Goal: Task Accomplishment & Management: Complete application form

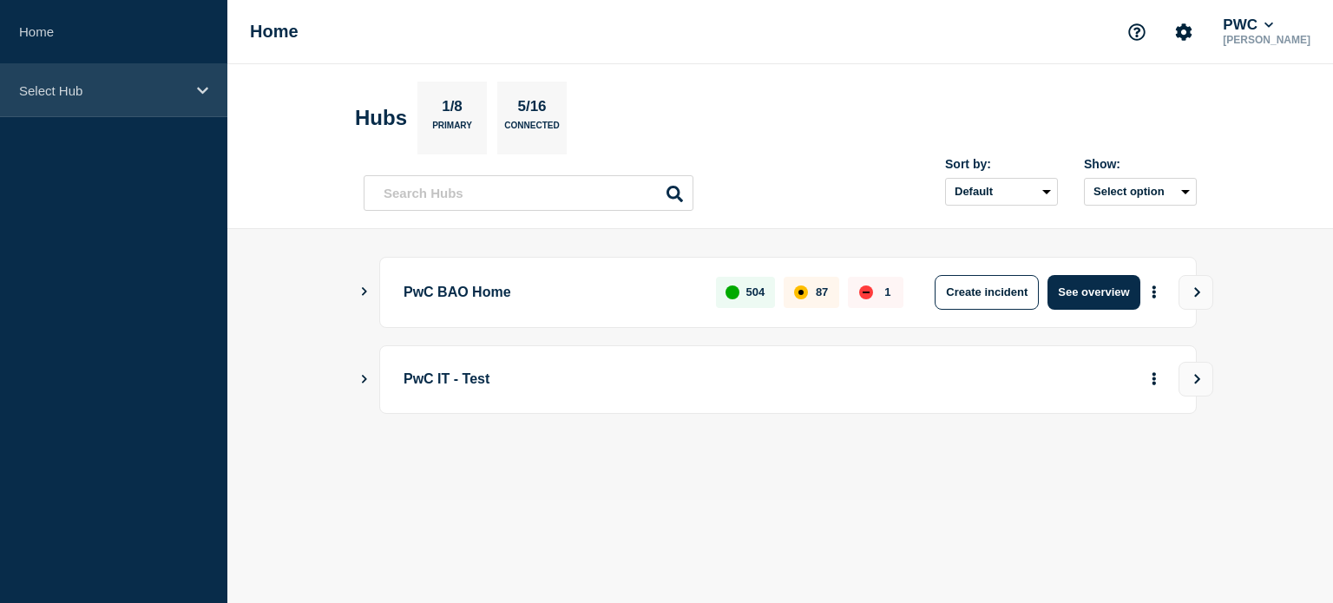
click at [211, 96] on div "Select Hub" at bounding box center [113, 90] width 227 height 53
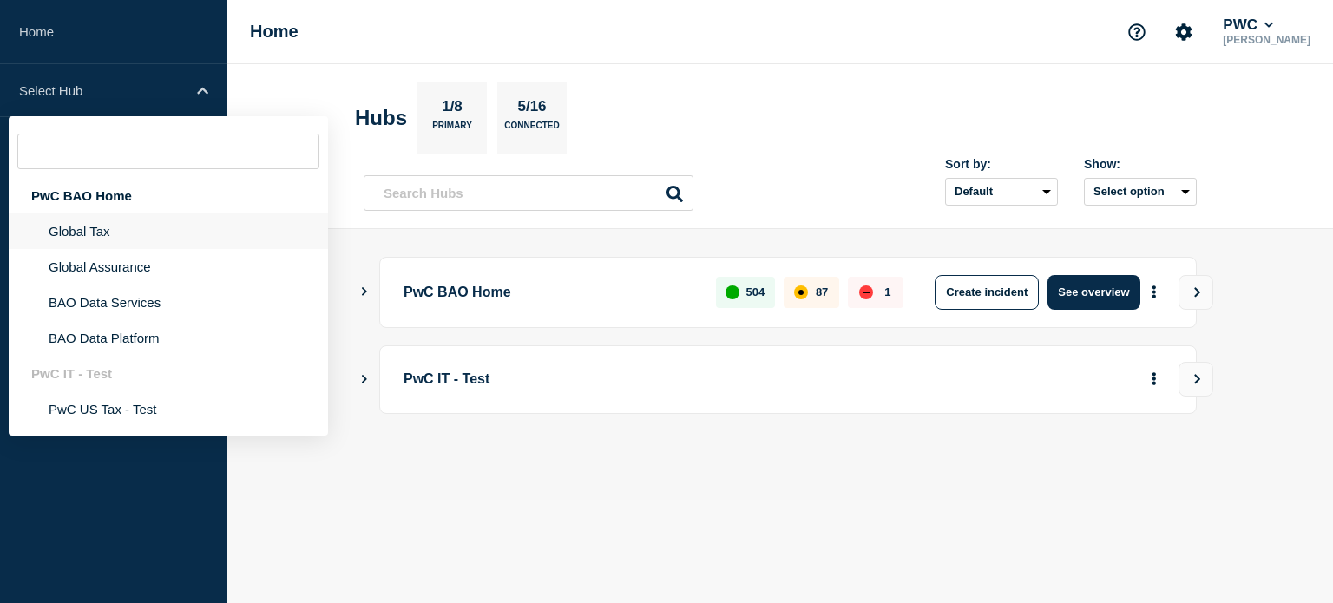
click at [154, 226] on li "Global Tax" at bounding box center [168, 231] width 319 height 36
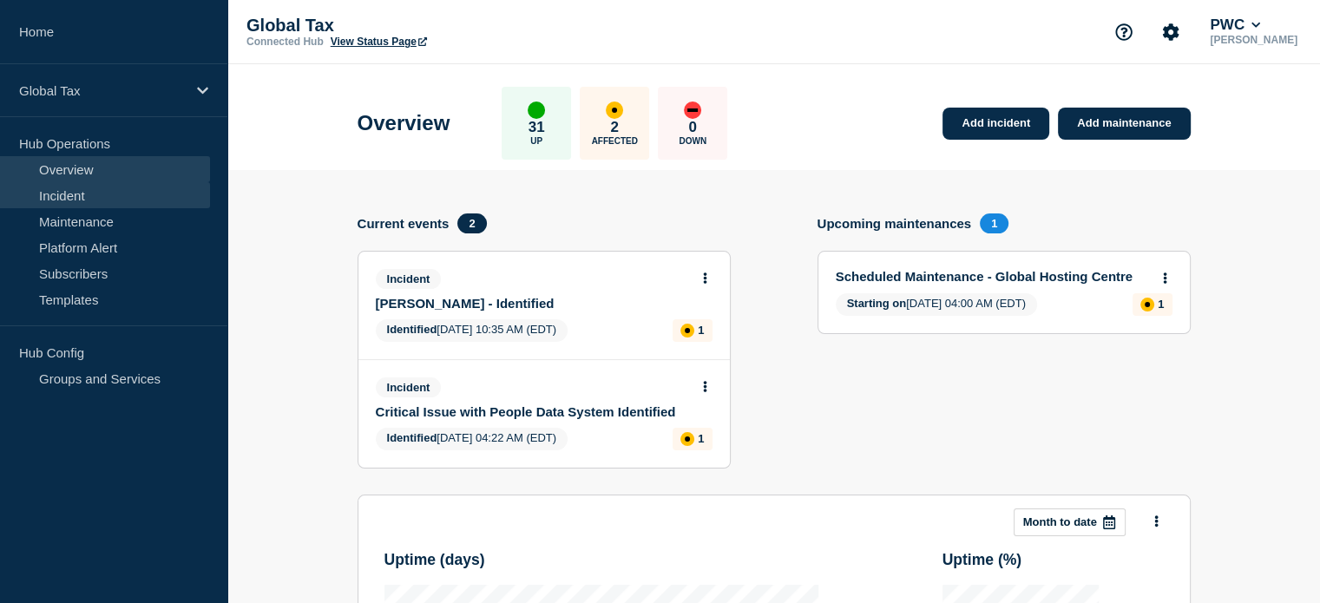
click at [98, 190] on link "Incident" at bounding box center [105, 195] width 210 height 26
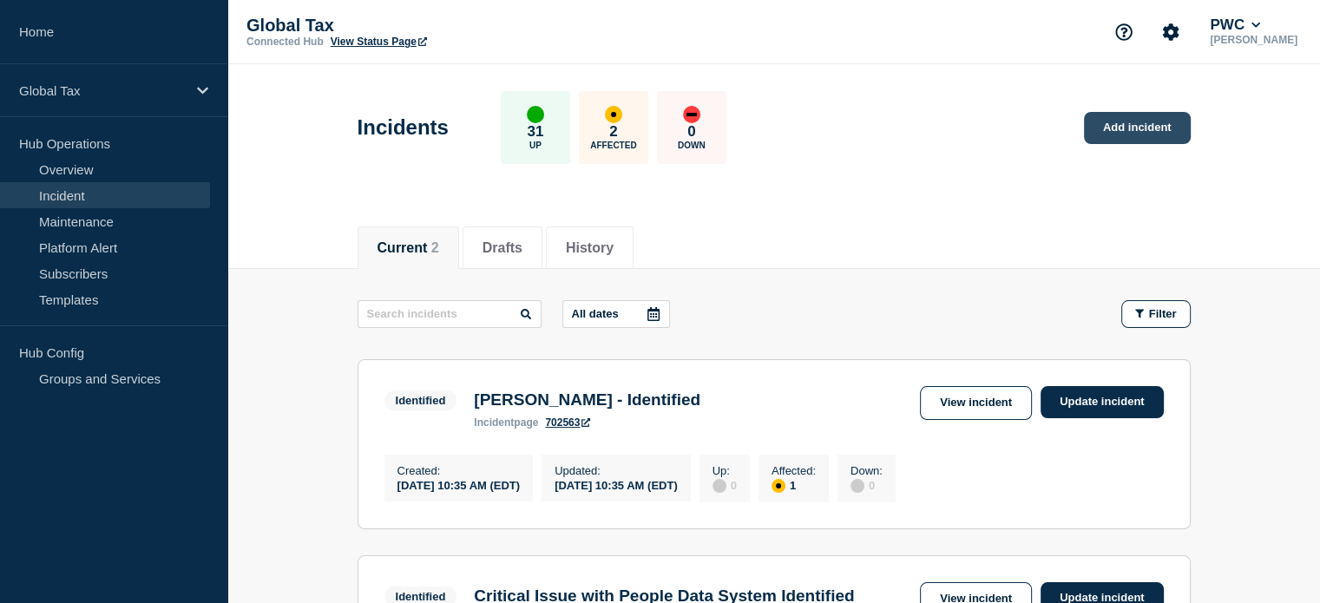
click at [1111, 127] on link "Add incident" at bounding box center [1137, 128] width 107 height 32
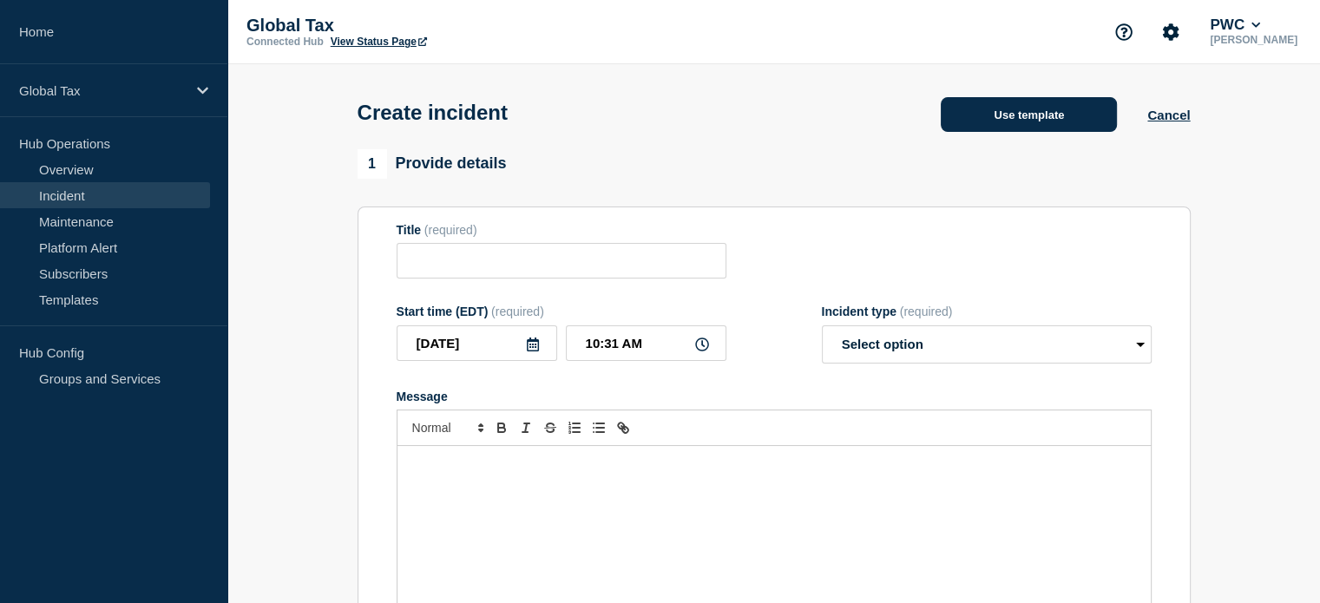
click at [1042, 108] on button "Use template" at bounding box center [1029, 114] width 176 height 35
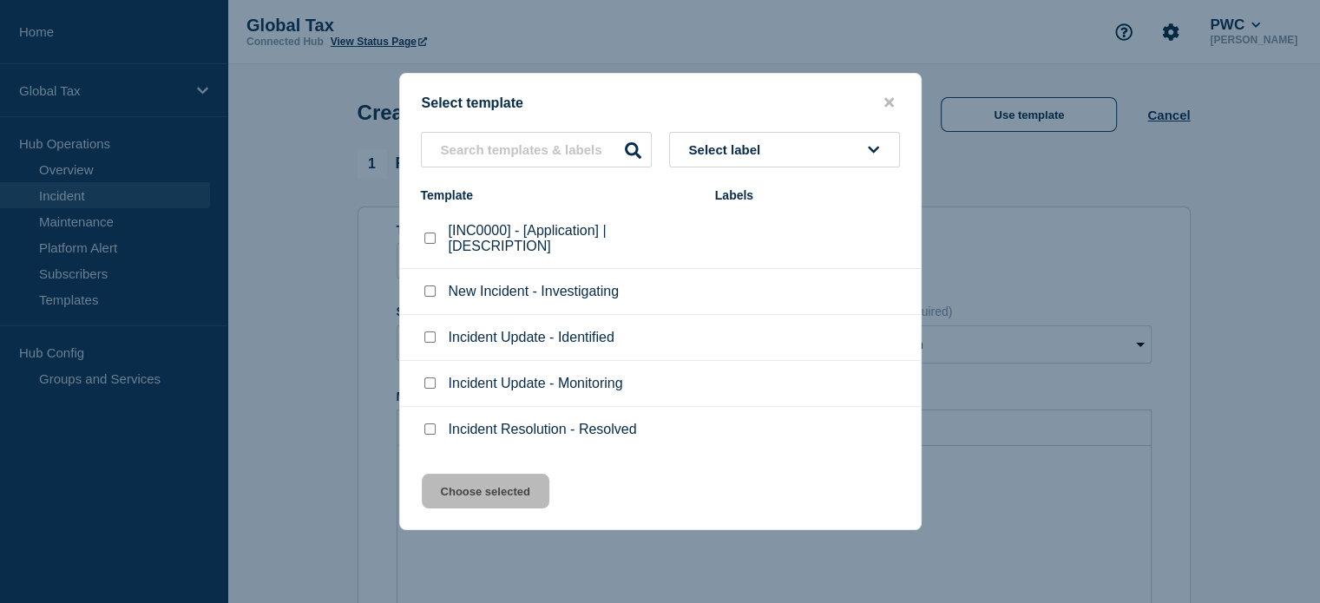
click at [424, 292] on input "New Incident - Investigating checkbox" at bounding box center [429, 291] width 11 height 11
checkbox input "true"
click at [428, 343] on input "Incident Update - Identified checkbox" at bounding box center [429, 337] width 11 height 11
checkbox input "true"
checkbox input "false"
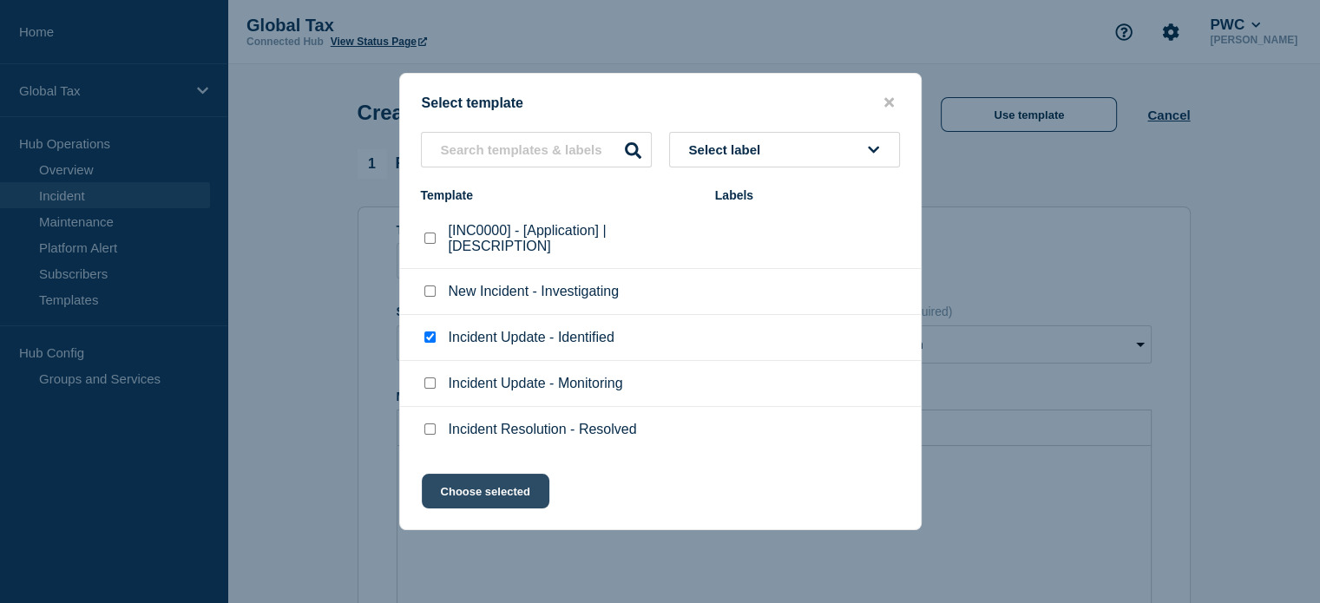
click at [489, 487] on button "Choose selected" at bounding box center [486, 491] width 128 height 35
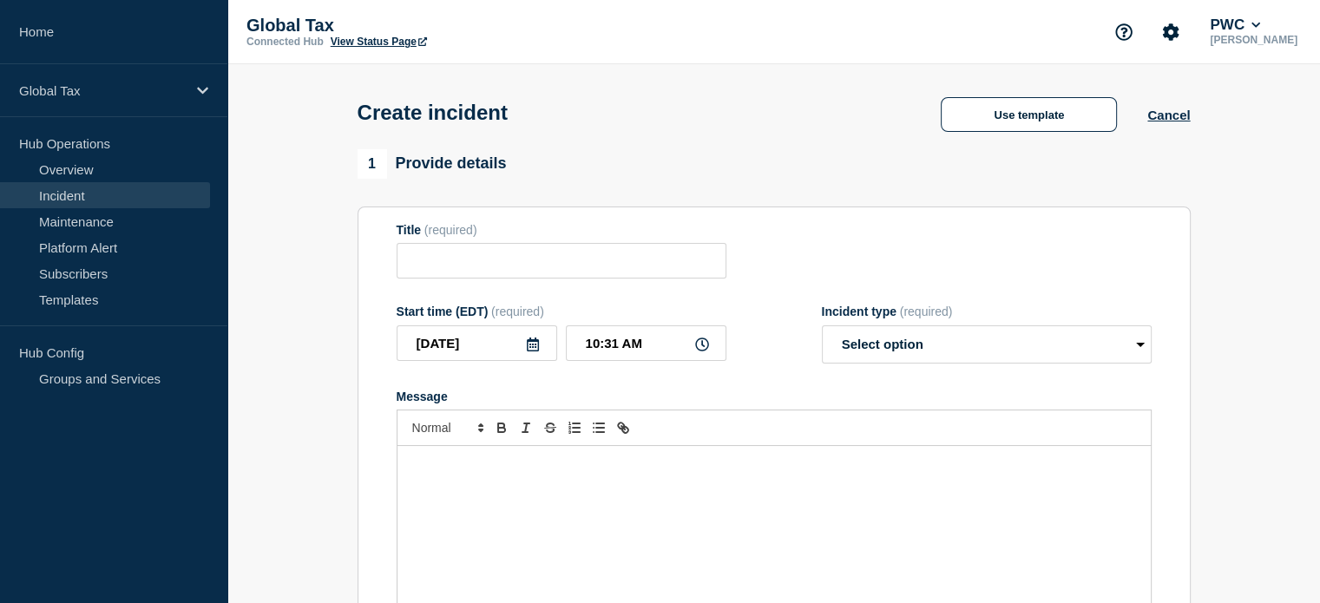
type input "Incident Update - Identified"
select select "identified"
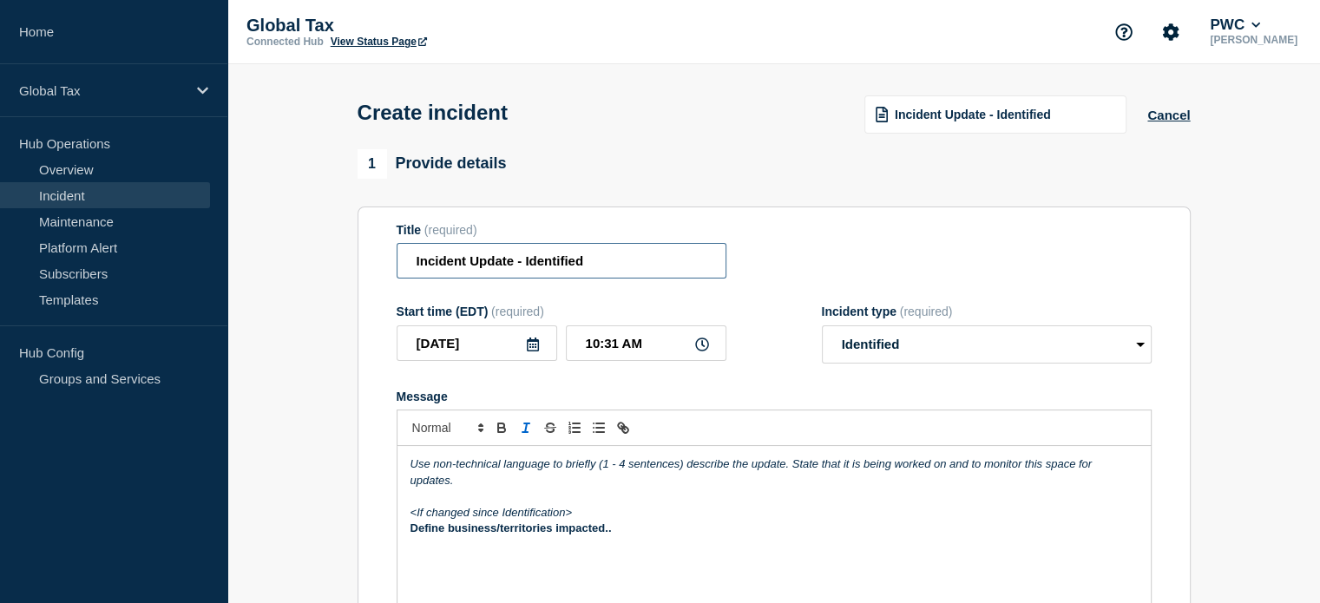
drag, startPoint x: 514, startPoint y: 263, endPoint x: 371, endPoint y: 265, distance: 142.3
click at [371, 265] on section "Title (required) Incident Update - Identified Start time (EDT) (required) 2025-…" at bounding box center [774, 440] width 833 height 466
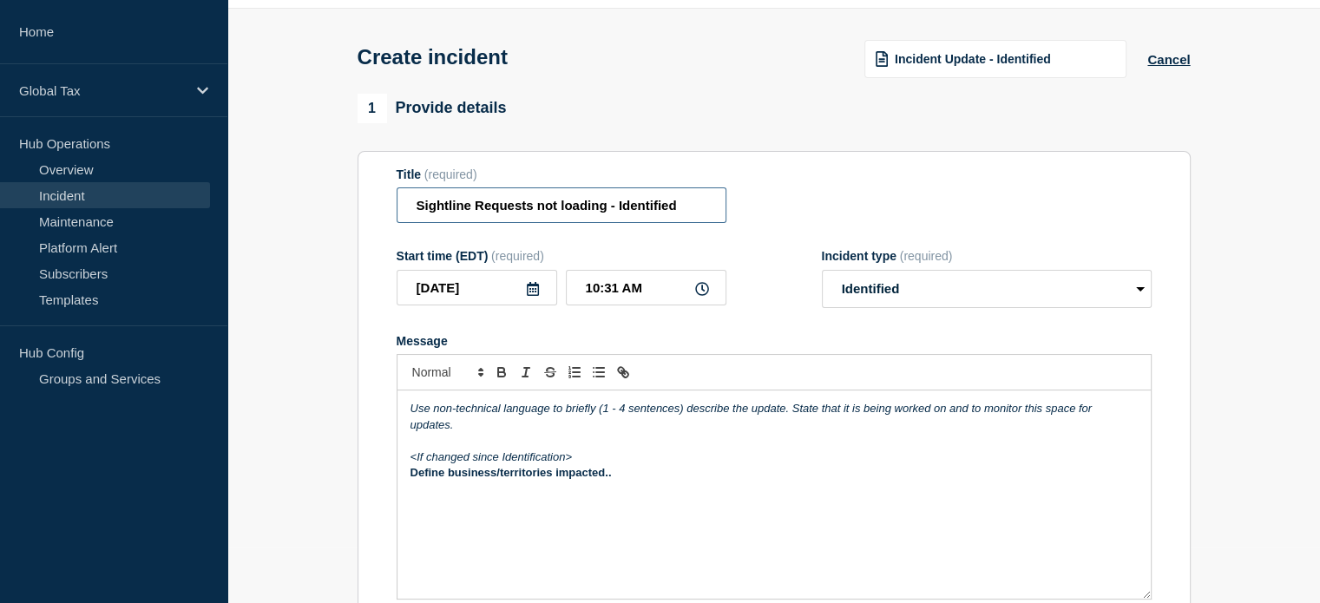
scroll to position [87, 0]
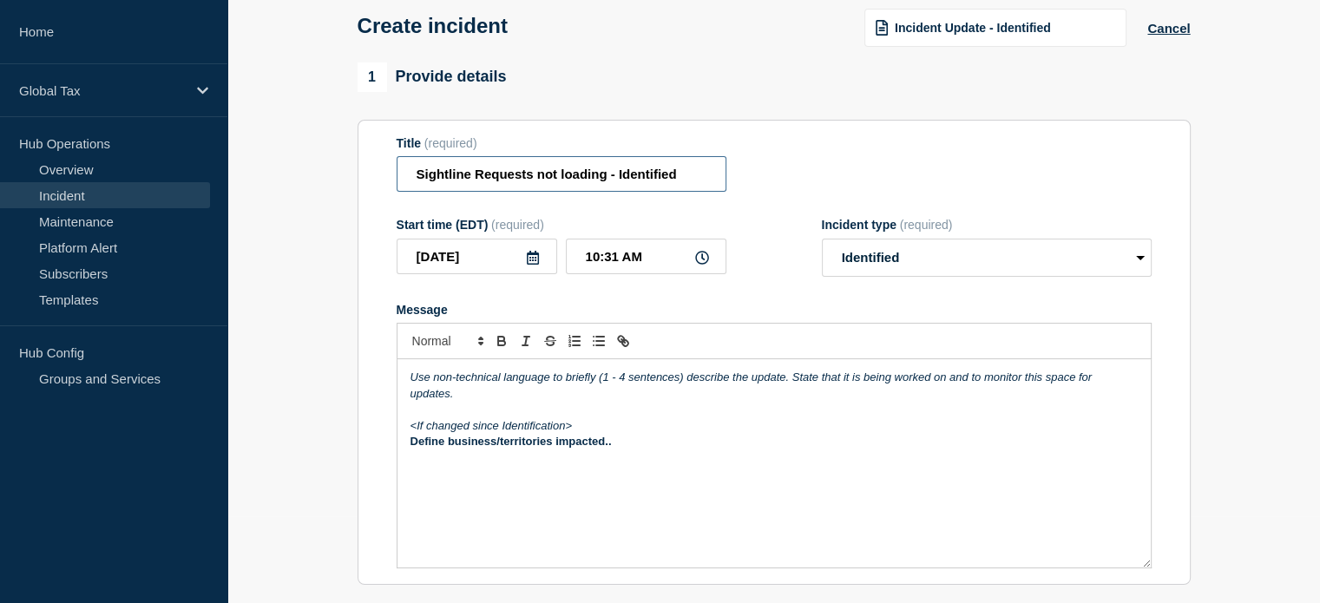
type input "Sightline Requests not loading - Identified"
drag, startPoint x: 470, startPoint y: 405, endPoint x: 368, endPoint y: 382, distance: 104.2
click at [368, 382] on section "Title (required) Sightline Requests not loading - Identified Start time (EDT) (…" at bounding box center [774, 353] width 833 height 466
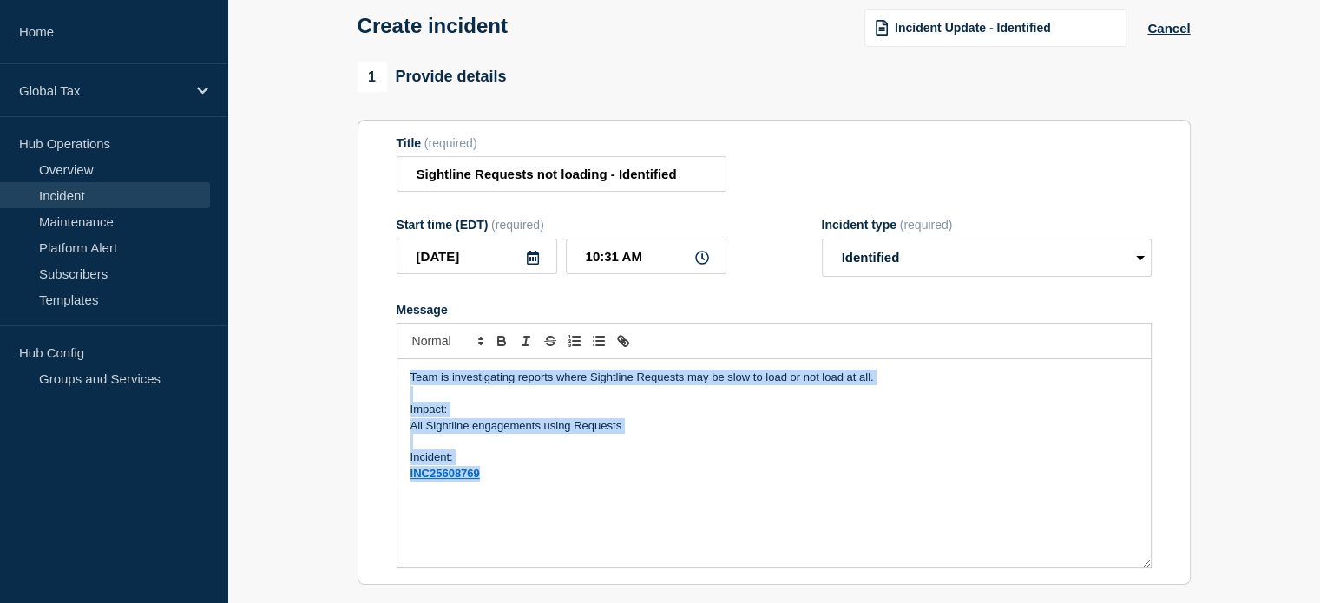
copy div "Team is investigating reports where Sightline Requests may be slow to load or n…"
click at [478, 425] on p "All Sightline engagements using Requests" at bounding box center [773, 426] width 727 height 16
drag, startPoint x: 624, startPoint y: 430, endPoint x: 380, endPoint y: 368, distance: 251.5
click at [380, 368] on section "Title (required) Sightline Requests not loading - Identified Start time (EDT) (…" at bounding box center [774, 353] width 833 height 466
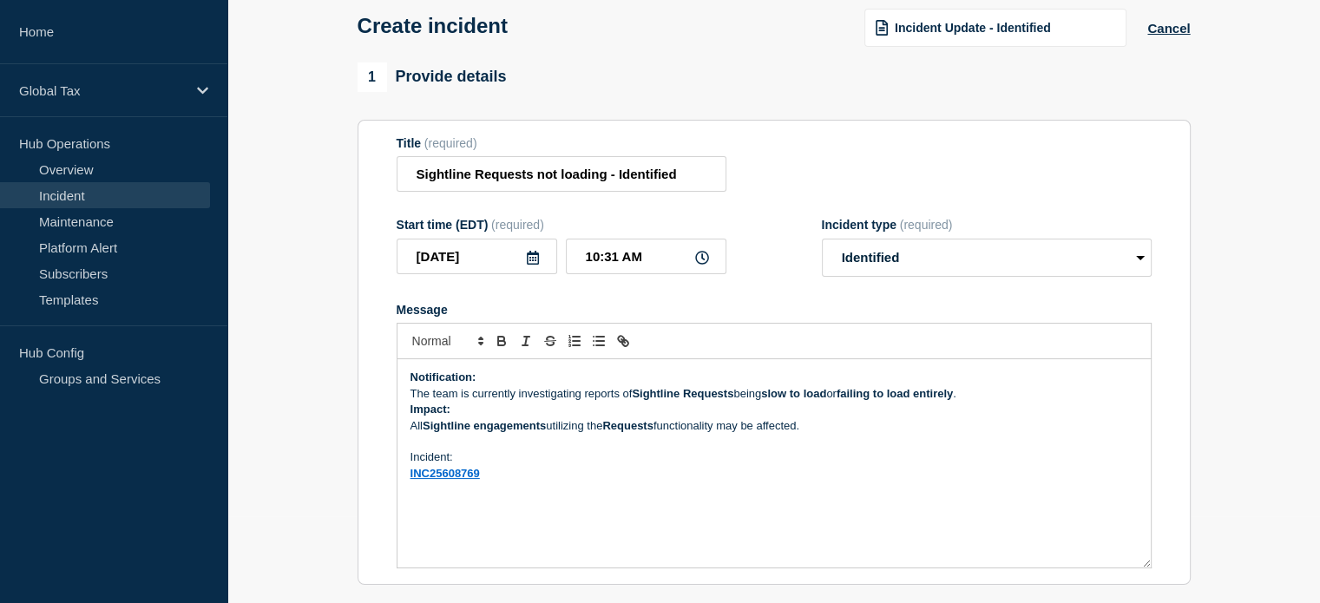
click at [996, 395] on p "The team is currently investigating reports of Sightline Requests being slow to…" at bounding box center [773, 394] width 727 height 16
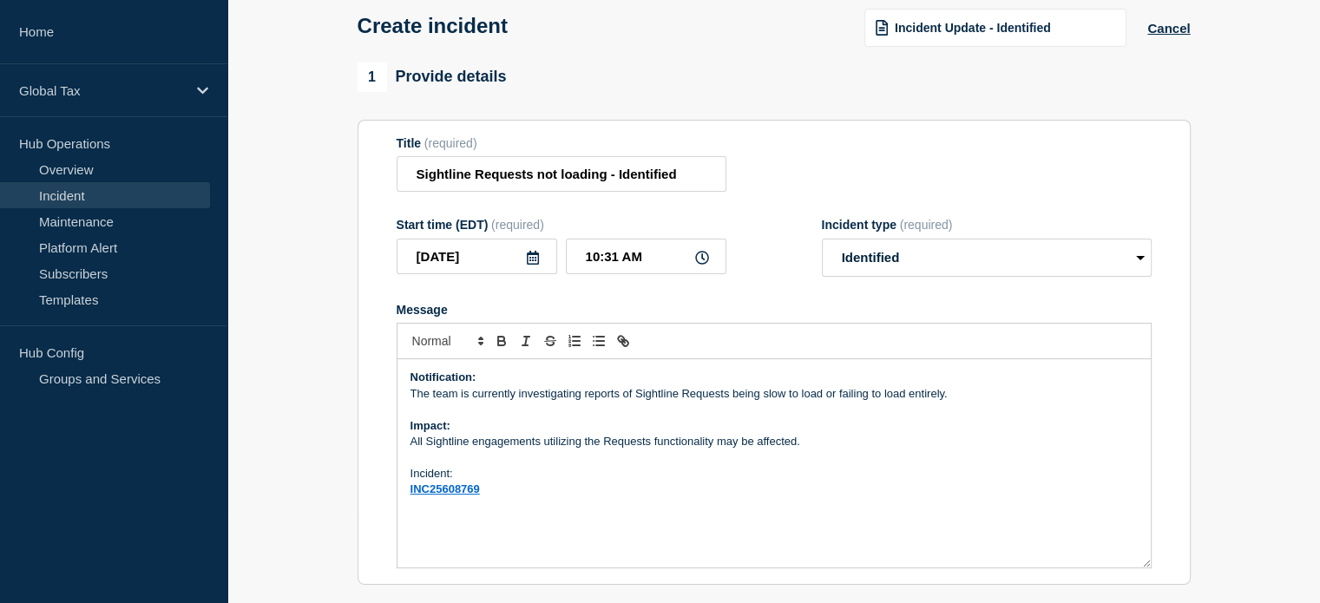
click at [965, 399] on p "The team is currently investigating reports of Sightline Requests being slow to…" at bounding box center [773, 394] width 727 height 16
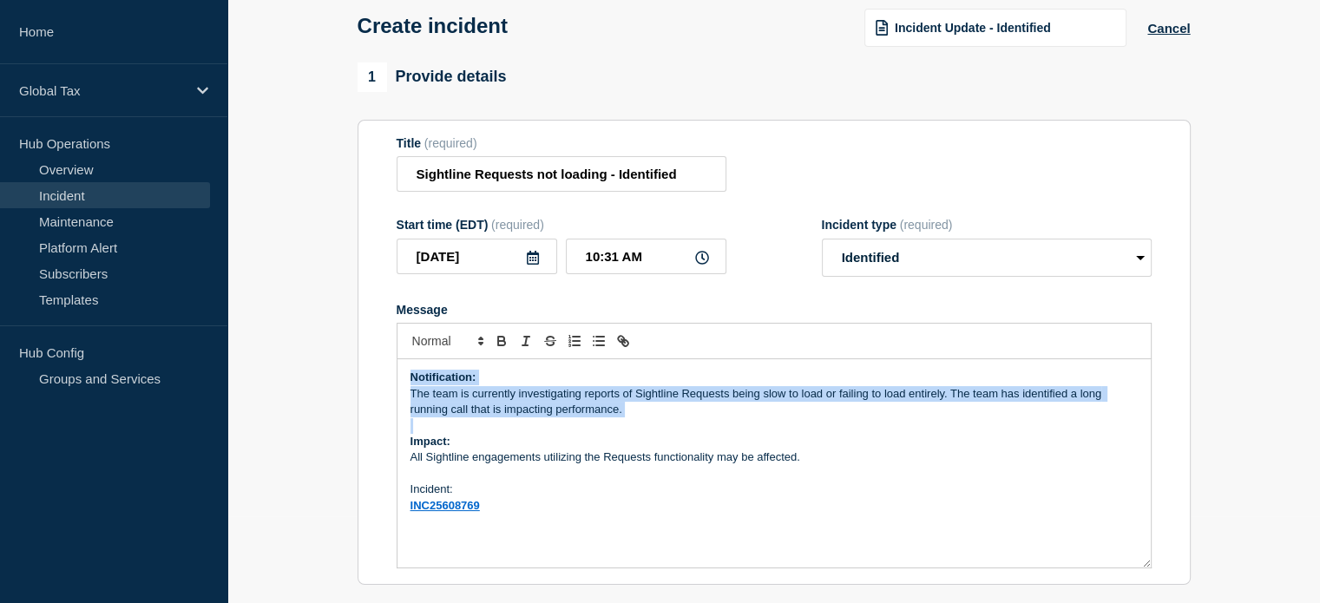
copy div "Notification: The team is currently investigating reports of Sightline Requests…"
click at [841, 426] on p "Message" at bounding box center [773, 426] width 727 height 16
click at [829, 402] on p "The team is currently investigating reports of Sightline Requests being slow to…" at bounding box center [773, 402] width 727 height 32
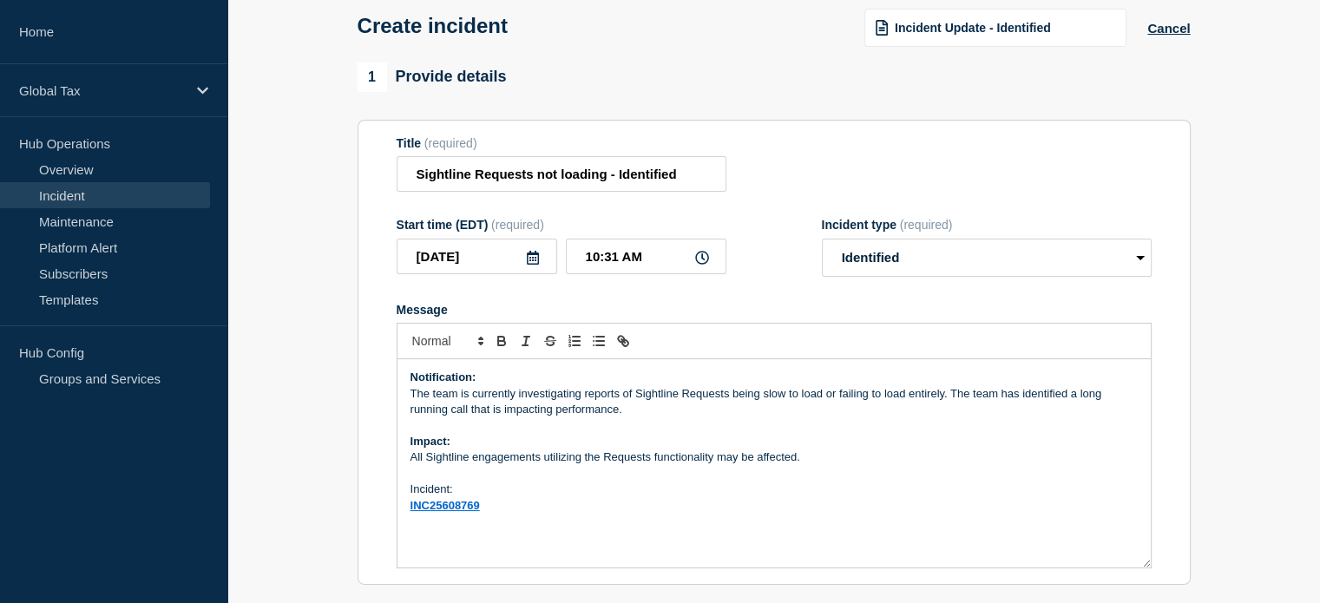
drag, startPoint x: 898, startPoint y: 417, endPoint x: 910, endPoint y: 417, distance: 11.3
click at [898, 417] on p "The team is currently investigating reports of Sightline Requests being slow to…" at bounding box center [773, 402] width 727 height 32
drag, startPoint x: 951, startPoint y: 395, endPoint x: 966, endPoint y: 419, distance: 28.4
click at [966, 418] on p "The team is currently investigating reports of Sightline Requests being slow to…" at bounding box center [773, 402] width 727 height 32
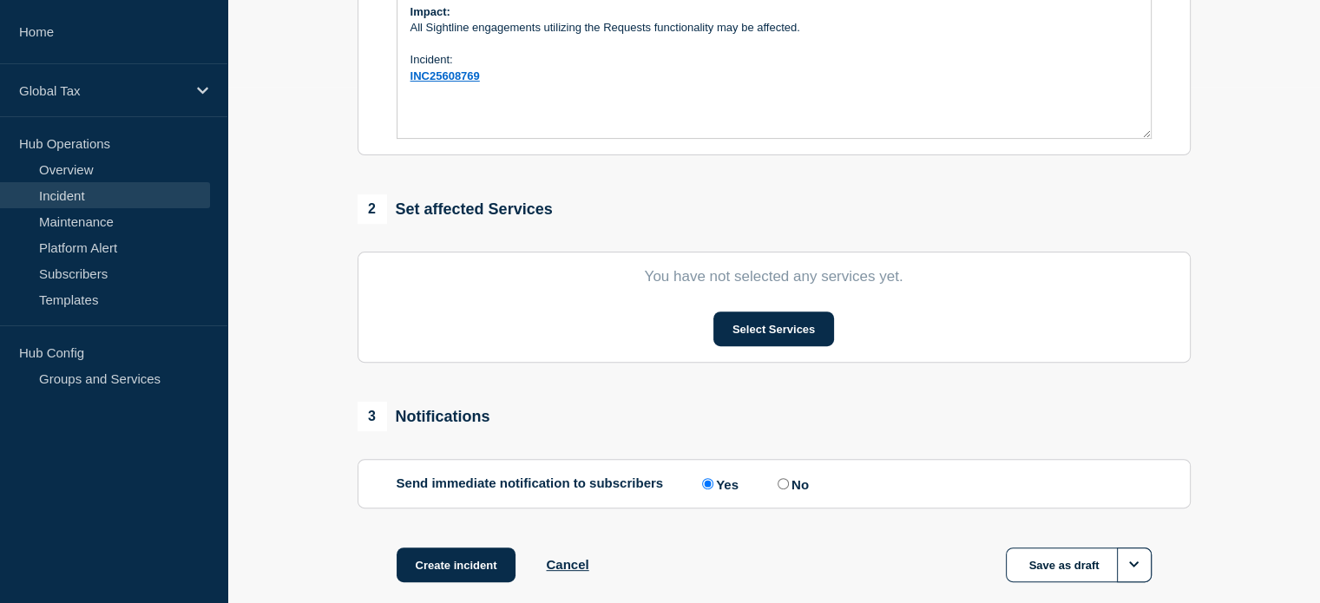
scroll to position [521, 0]
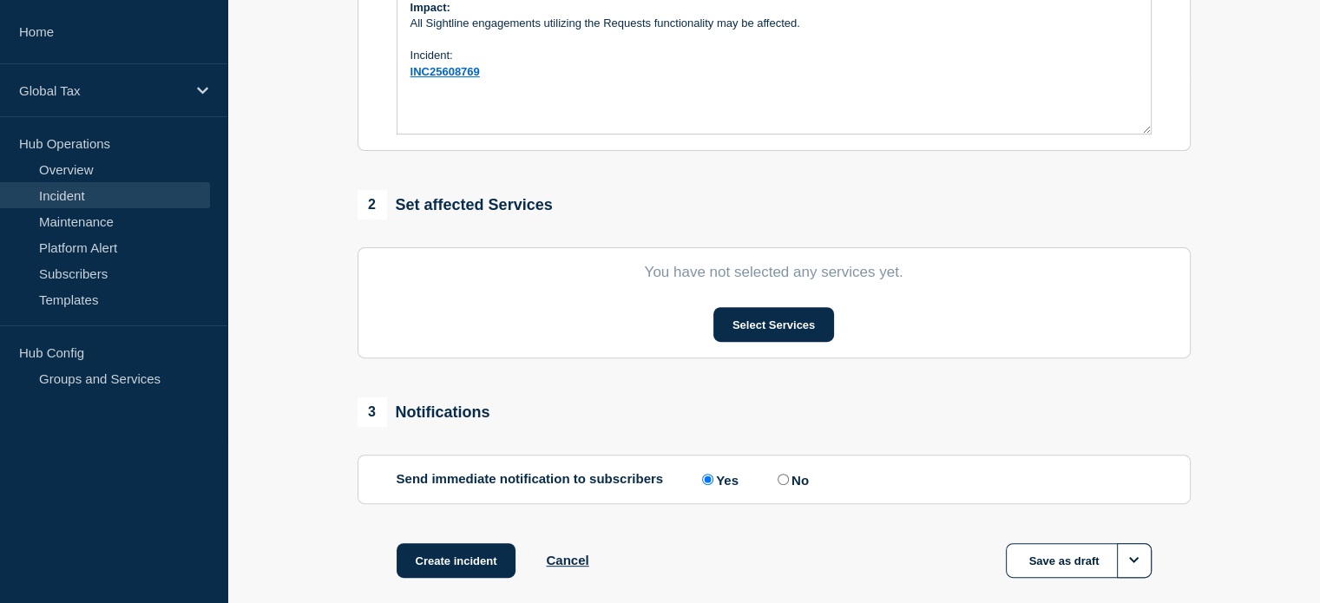
click at [788, 350] on section "You have not selected any services yet. Select Services" at bounding box center [774, 302] width 833 height 111
click at [788, 339] on button "Select Services" at bounding box center [773, 324] width 121 height 35
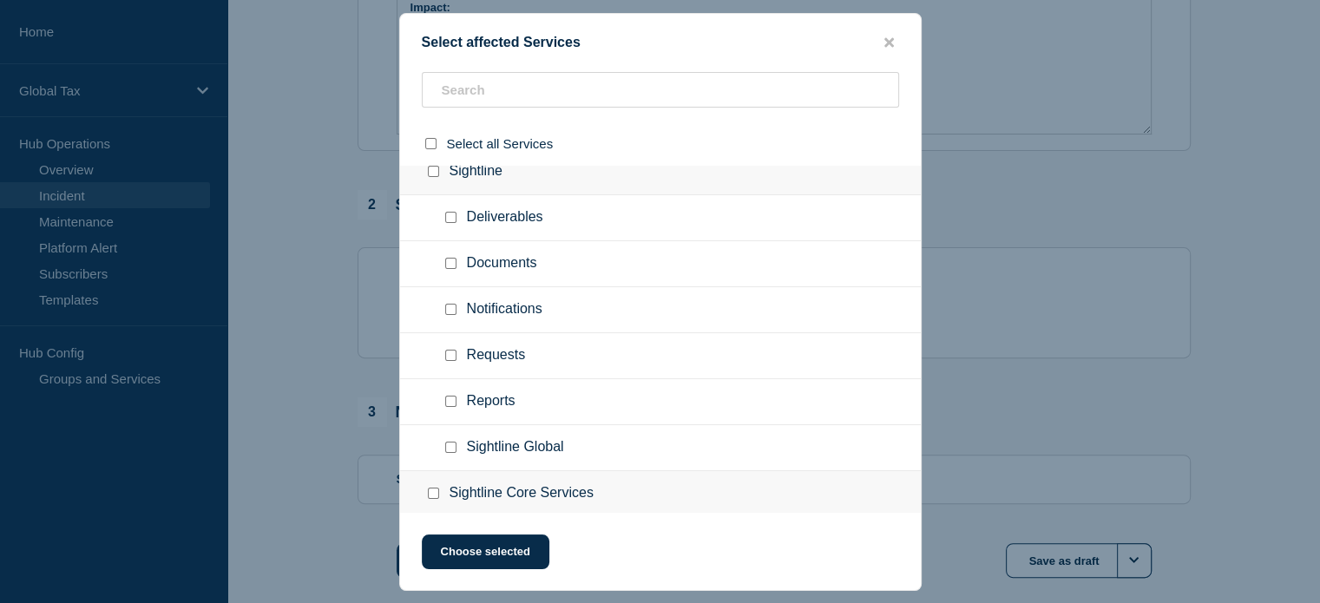
scroll to position [1562, 0]
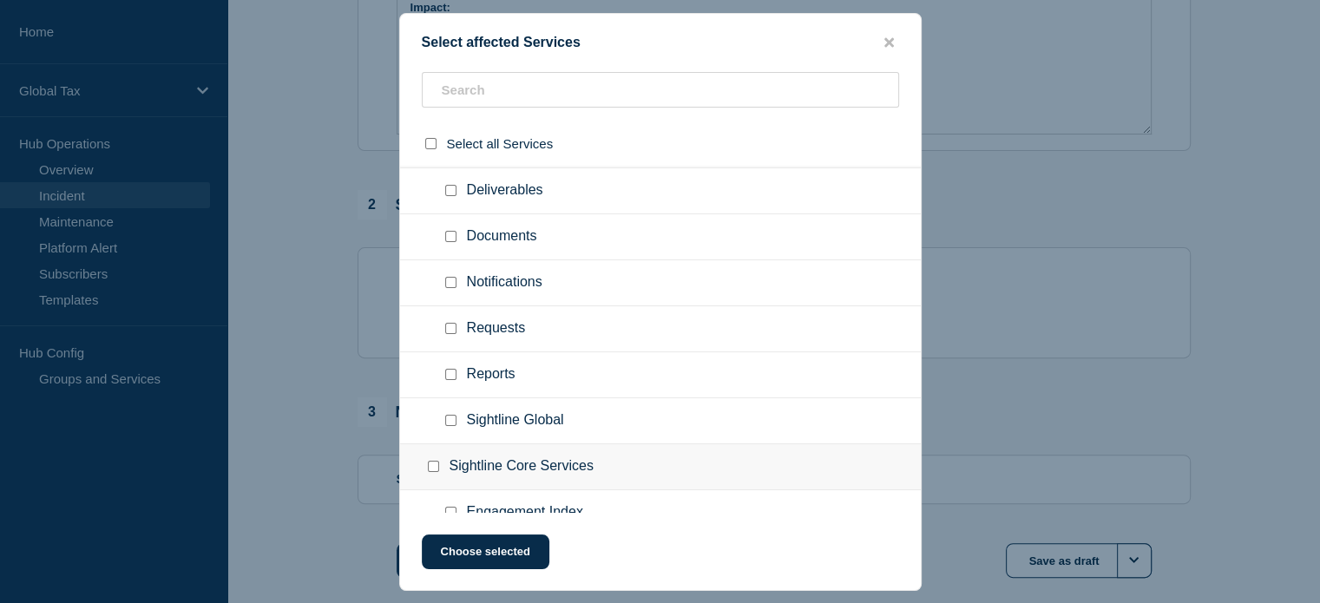
click at [448, 327] on input "Requests checkbox" at bounding box center [450, 328] width 11 height 11
checkbox input "true"
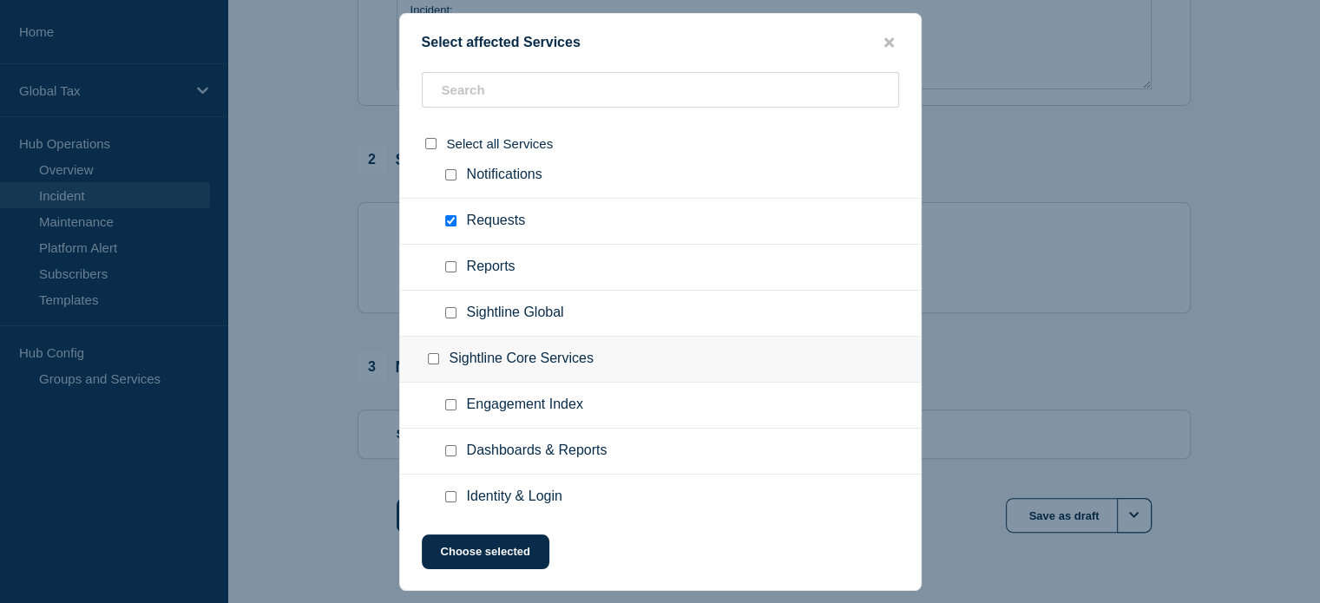
scroll to position [608, 0]
click at [515, 548] on button "Choose selected" at bounding box center [486, 552] width 128 height 35
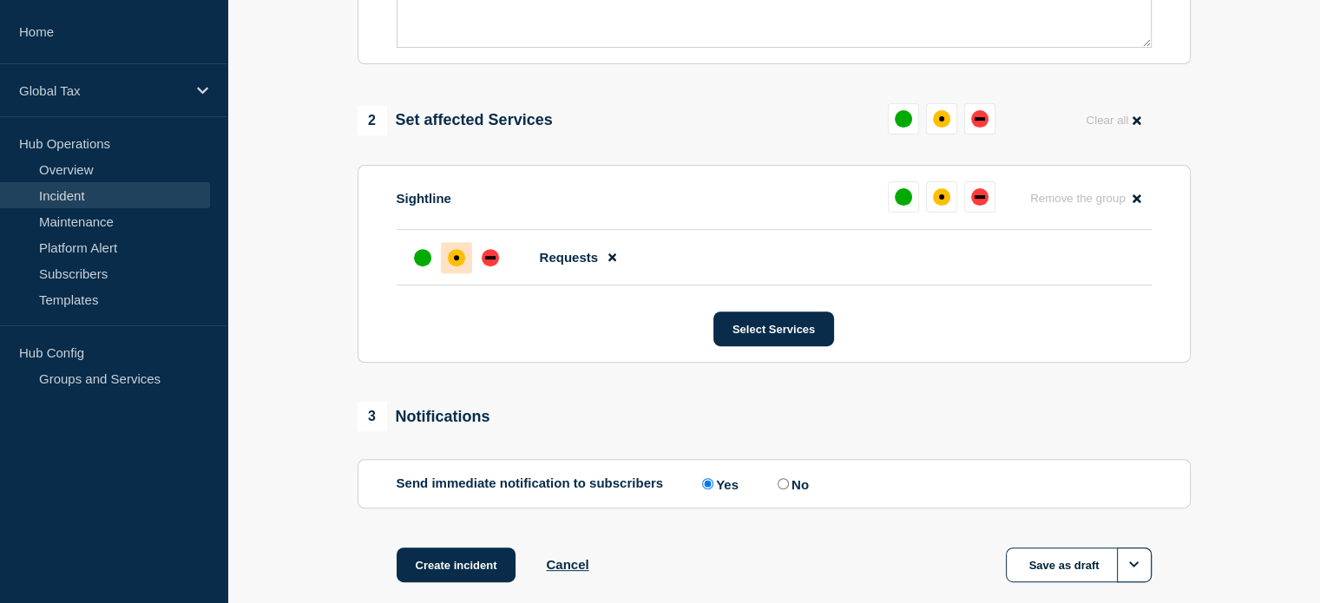
click at [456, 266] on div "affected" at bounding box center [456, 257] width 17 height 17
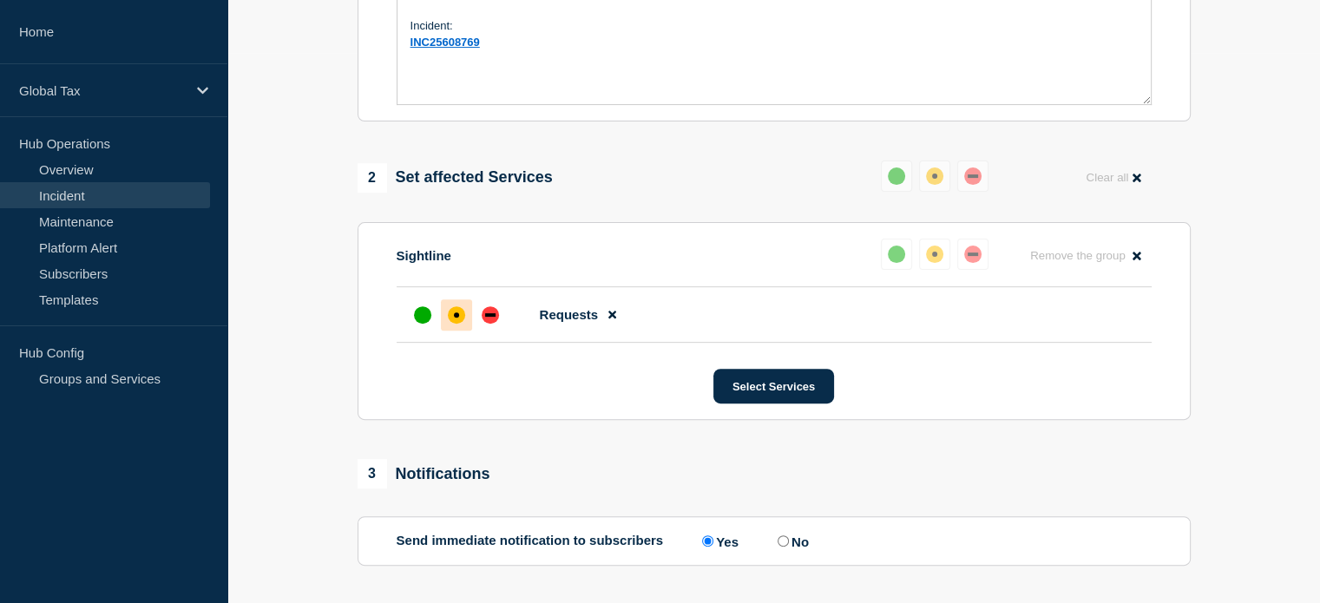
scroll to position [708, 0]
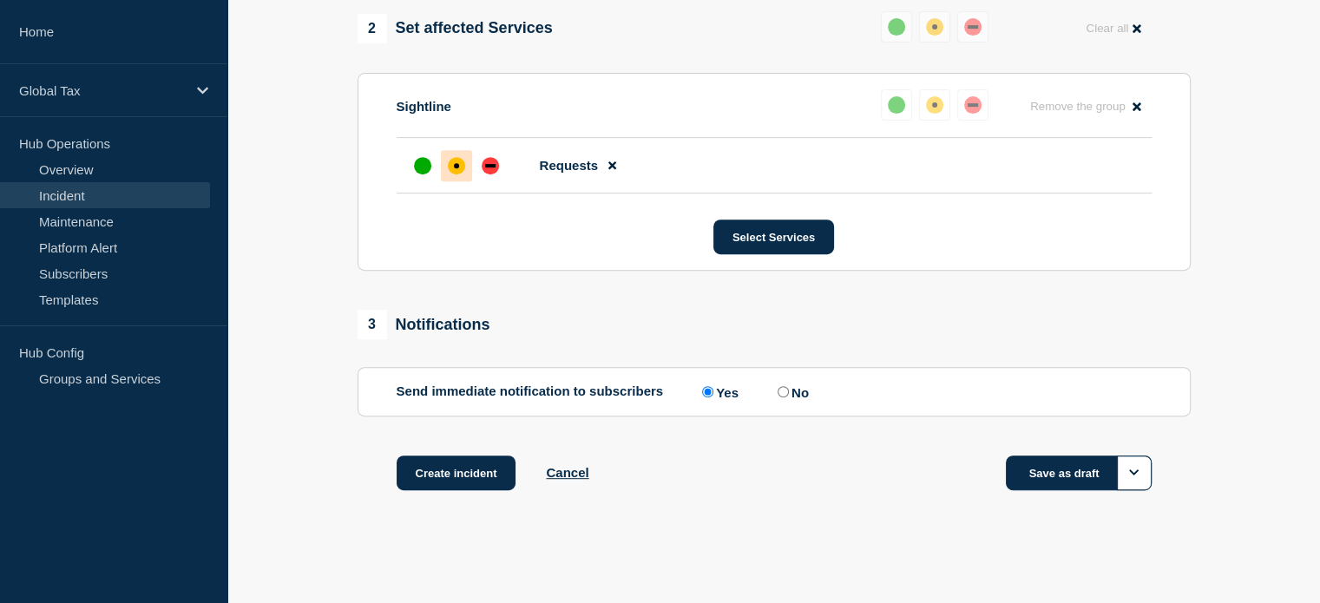
click at [1034, 463] on button "Save as draft" at bounding box center [1079, 473] width 146 height 35
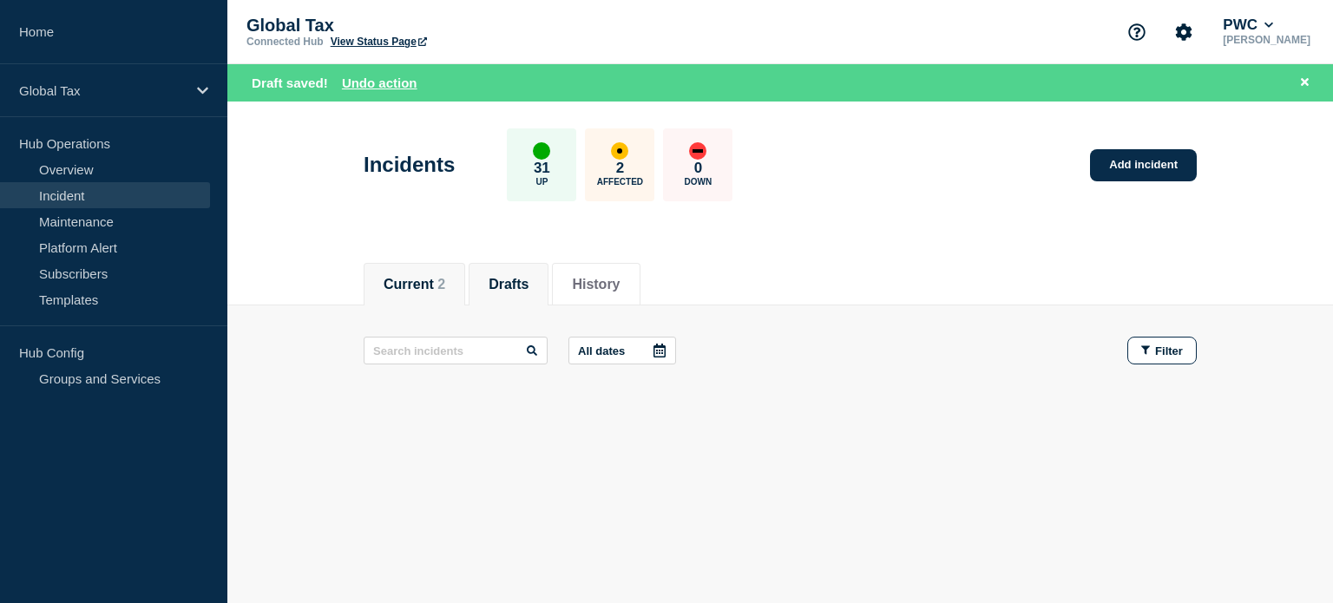
click at [418, 291] on button "Current 2" at bounding box center [415, 285] width 62 height 16
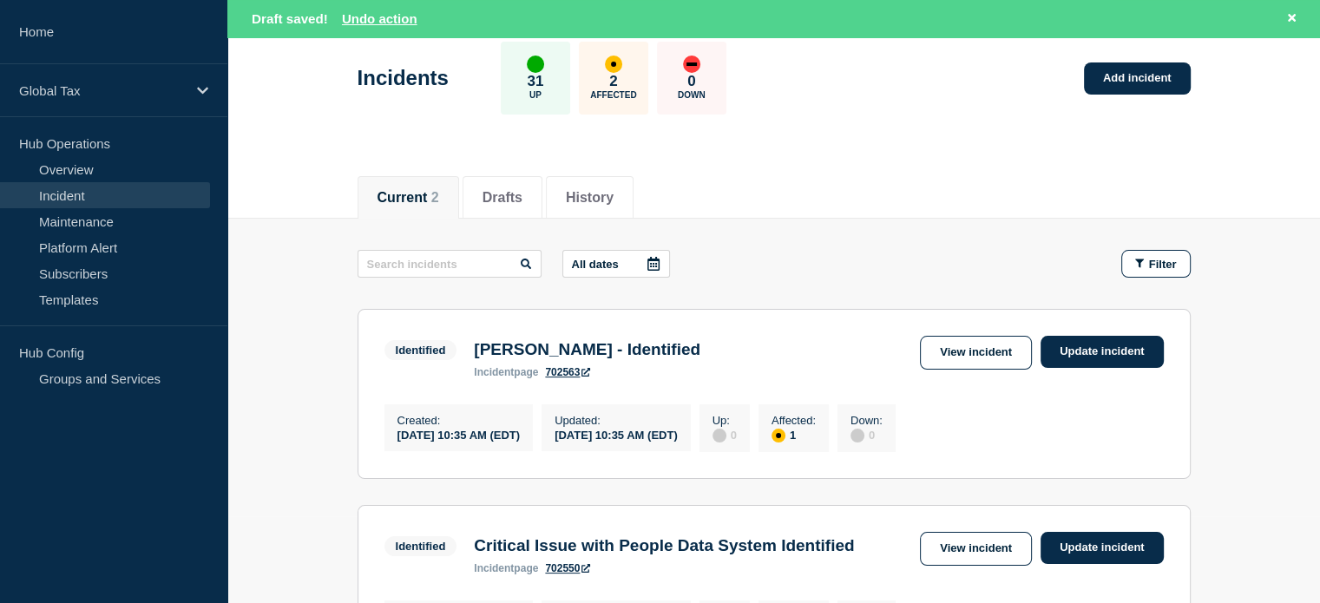
scroll to position [174, 0]
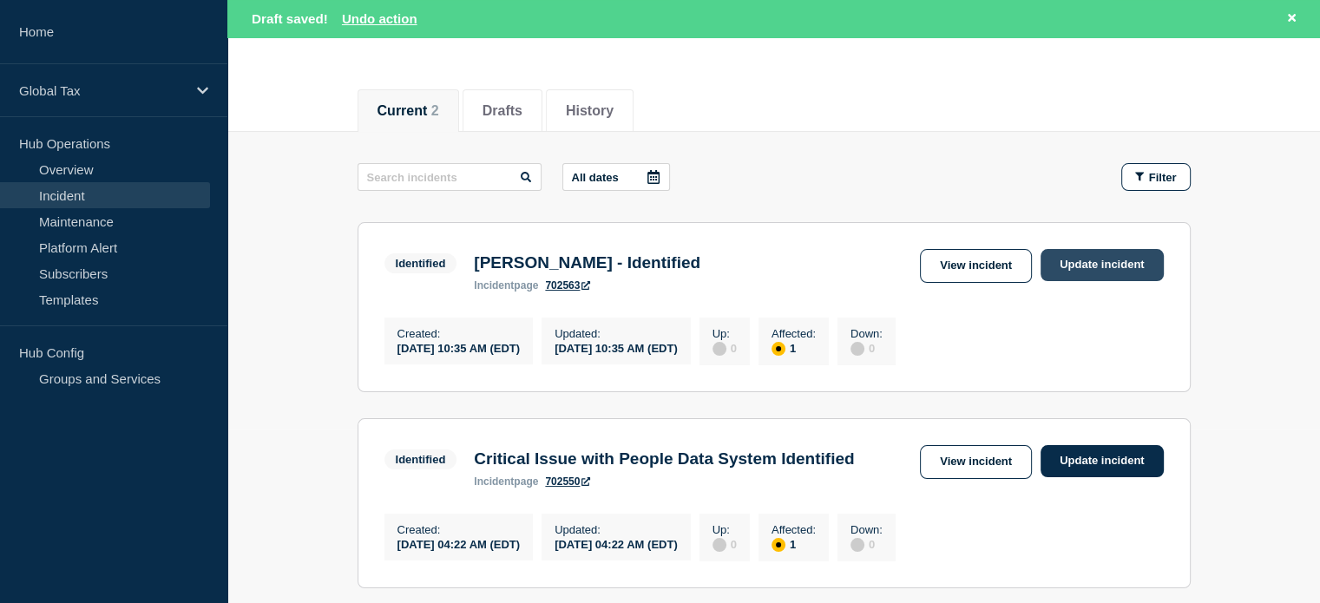
click at [1104, 266] on link "Update incident" at bounding box center [1102, 265] width 123 height 32
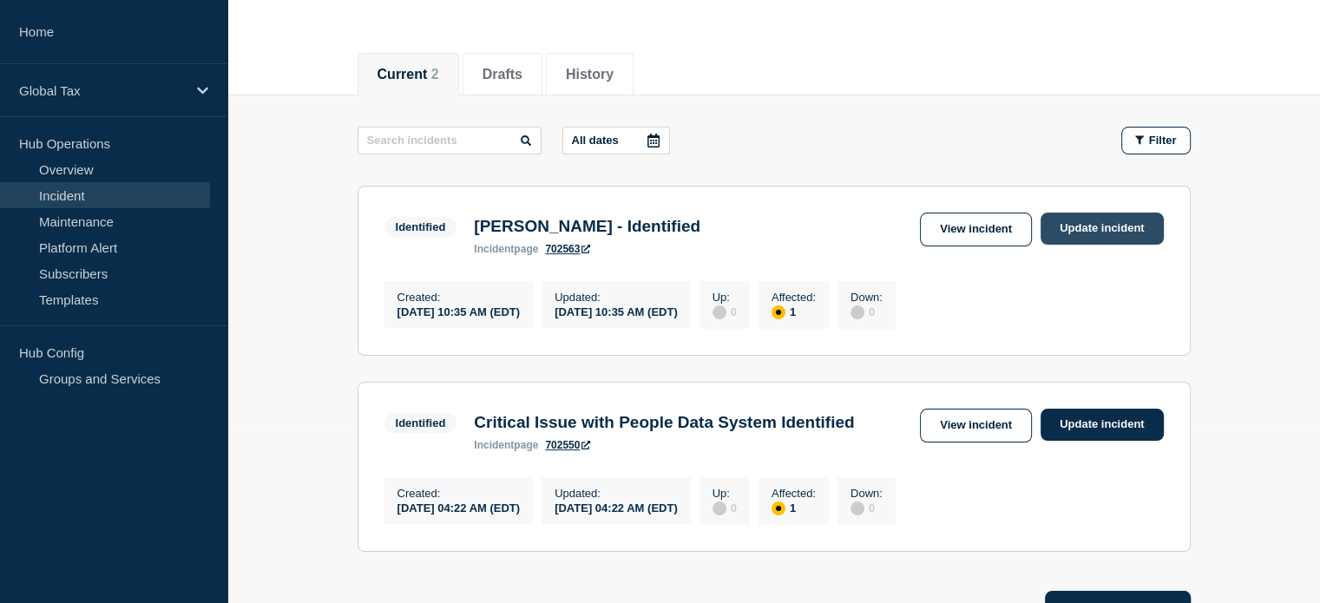
scroll to position [136, 0]
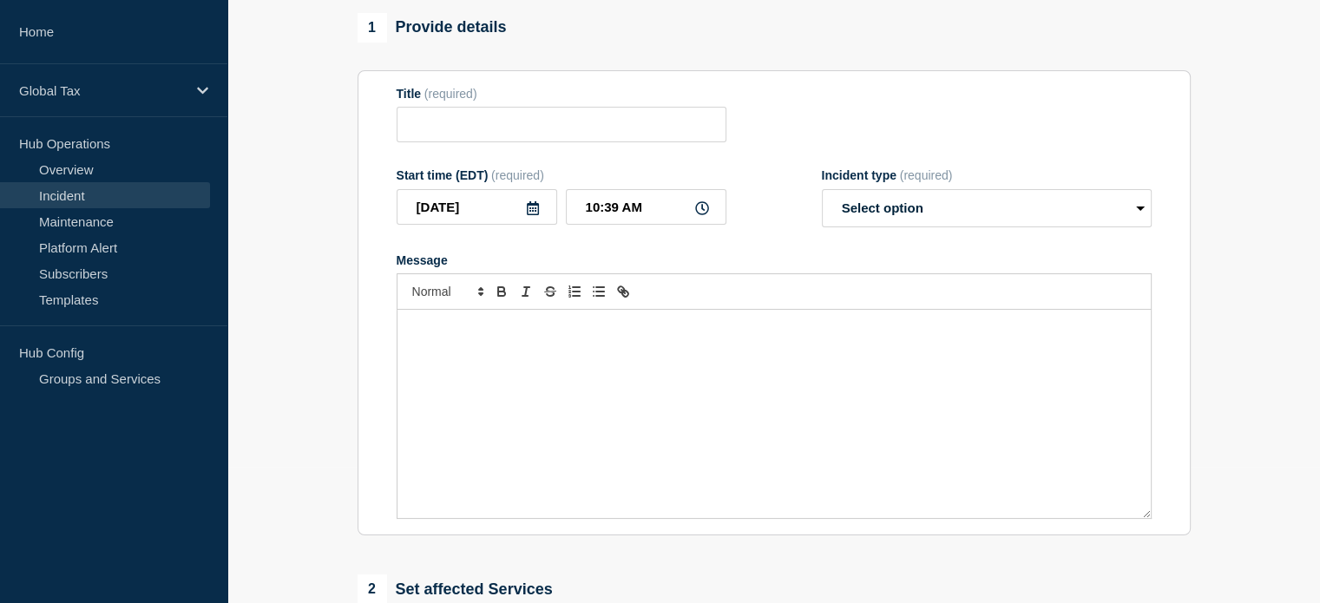
type input "Harvey AI - Identified"
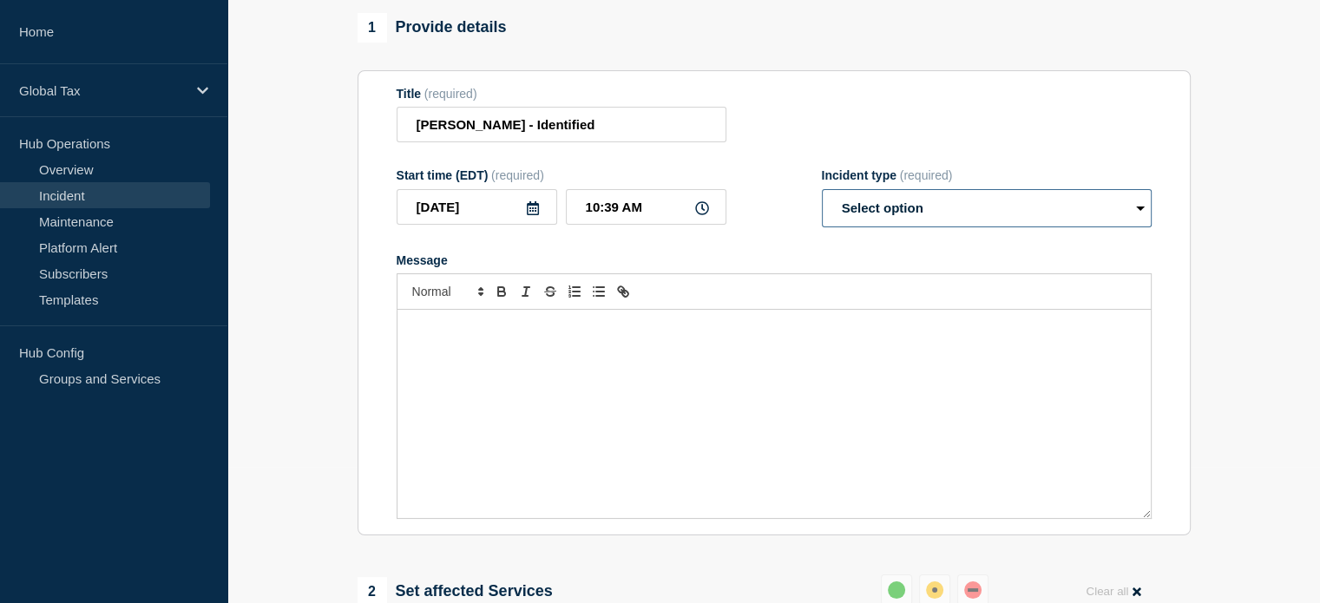
click at [1047, 220] on select "Select option Investigating Identified Monitoring Resolved" at bounding box center [987, 208] width 330 height 38
select select "resolved"
click at [822, 194] on select "Select option Investigating Identified Monitoring Resolved" at bounding box center [987, 208] width 330 height 38
click at [663, 364] on div "Message" at bounding box center [773, 414] width 753 height 208
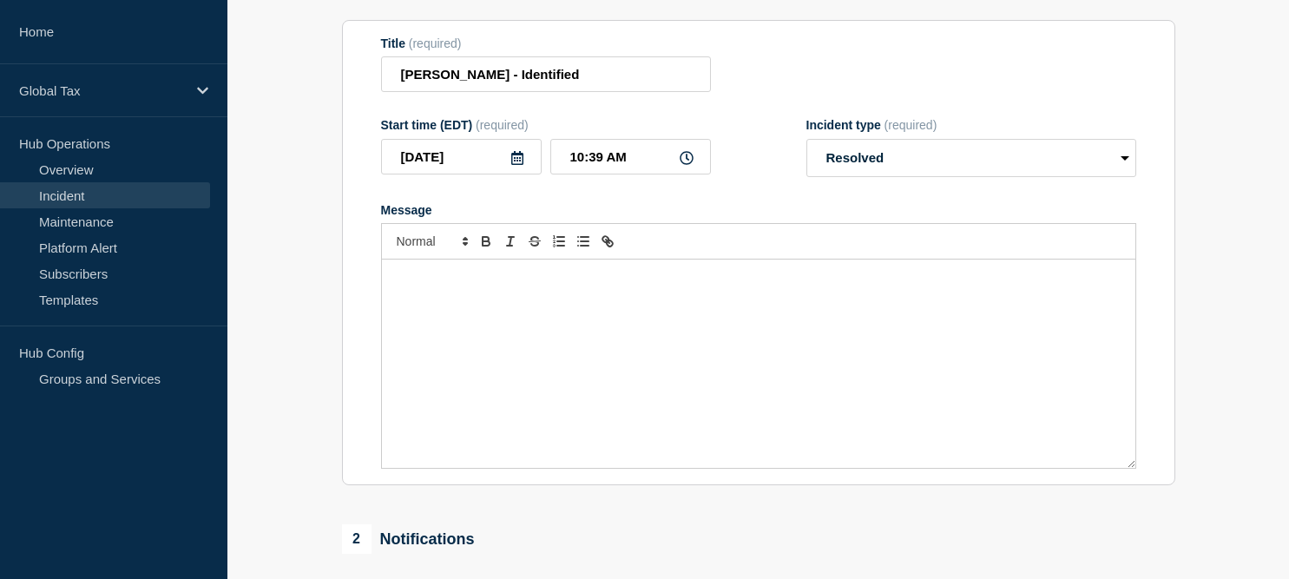
scroll to position [161, 0]
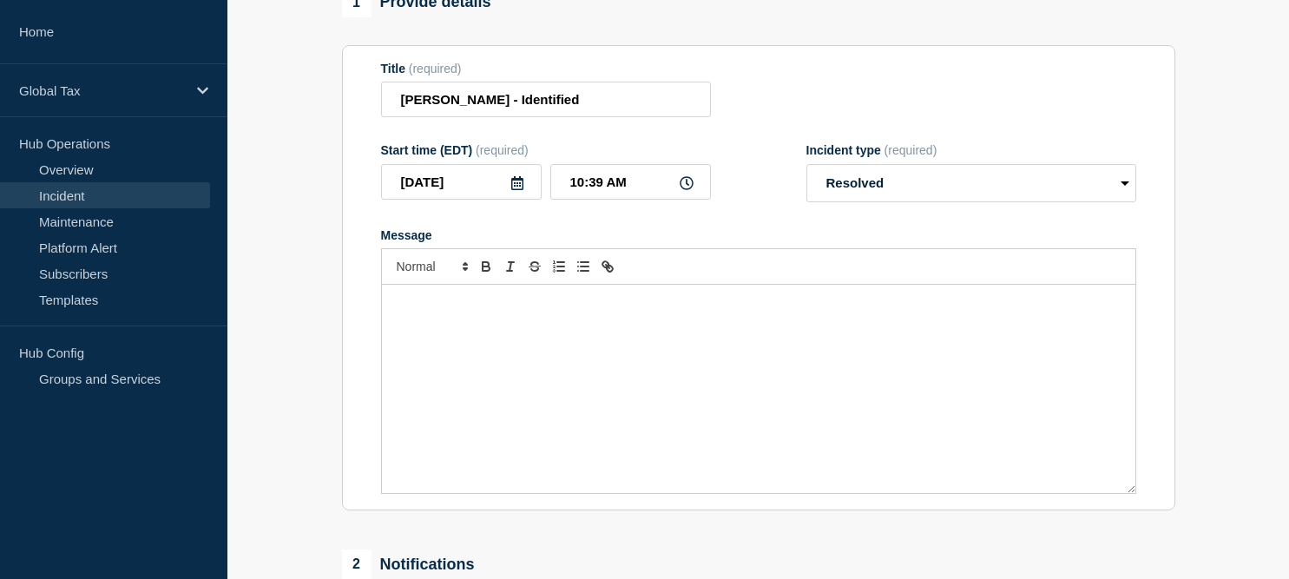
click at [604, 340] on div "Message" at bounding box center [758, 389] width 753 height 208
copy p "This issue has now been resolved by NIS whitelisting the site."
click at [774, 294] on div "This issue has now been resolved by NIS whitelisting the site." at bounding box center [758, 389] width 753 height 208
drag, startPoint x: 771, startPoint y: 309, endPoint x: 346, endPoint y: 311, distance: 424.4
click at [347, 310] on section "Title (required) Harvey AI - Identified Start time (EDT) (required) 2025-08-26 …" at bounding box center [758, 278] width 833 height 466
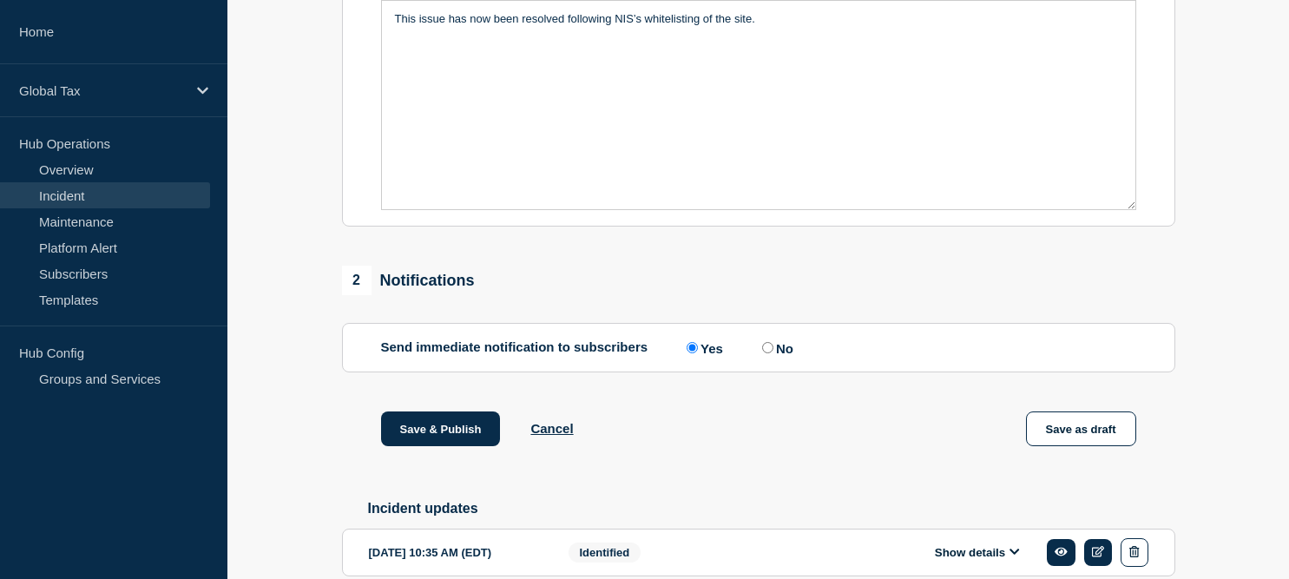
scroll to position [532, 0]
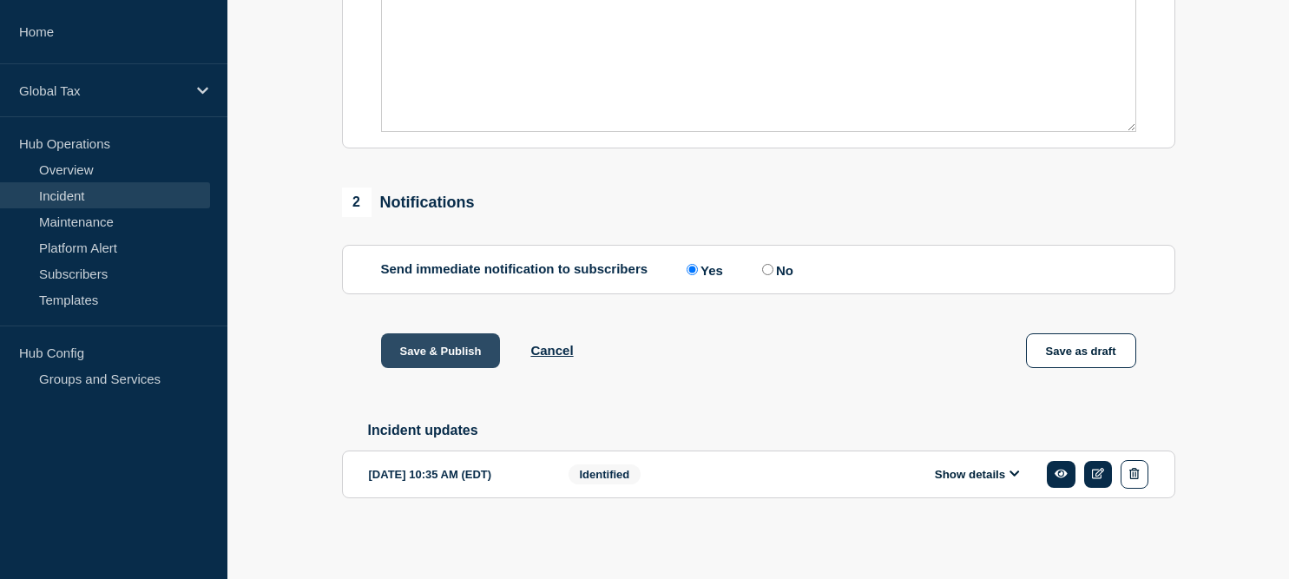
click at [465, 350] on button "Save & Publish" at bounding box center [441, 350] width 120 height 35
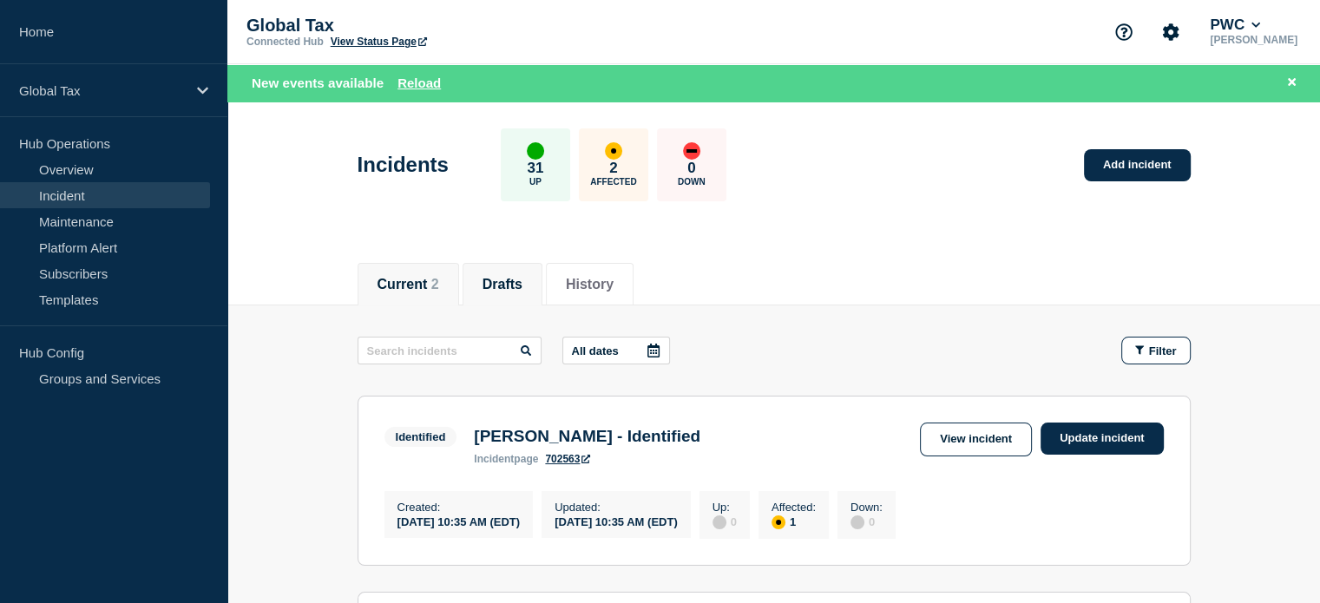
click at [522, 288] on button "Drafts" at bounding box center [503, 285] width 40 height 16
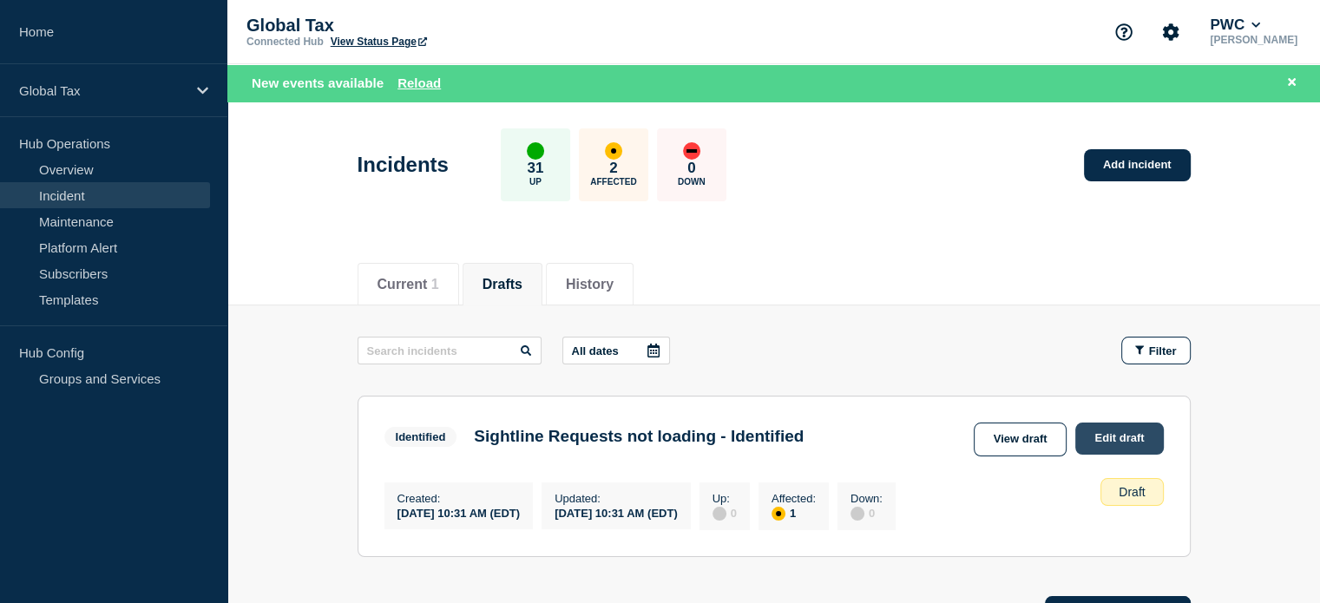
click at [1108, 437] on link "Edit draft" at bounding box center [1119, 439] width 88 height 32
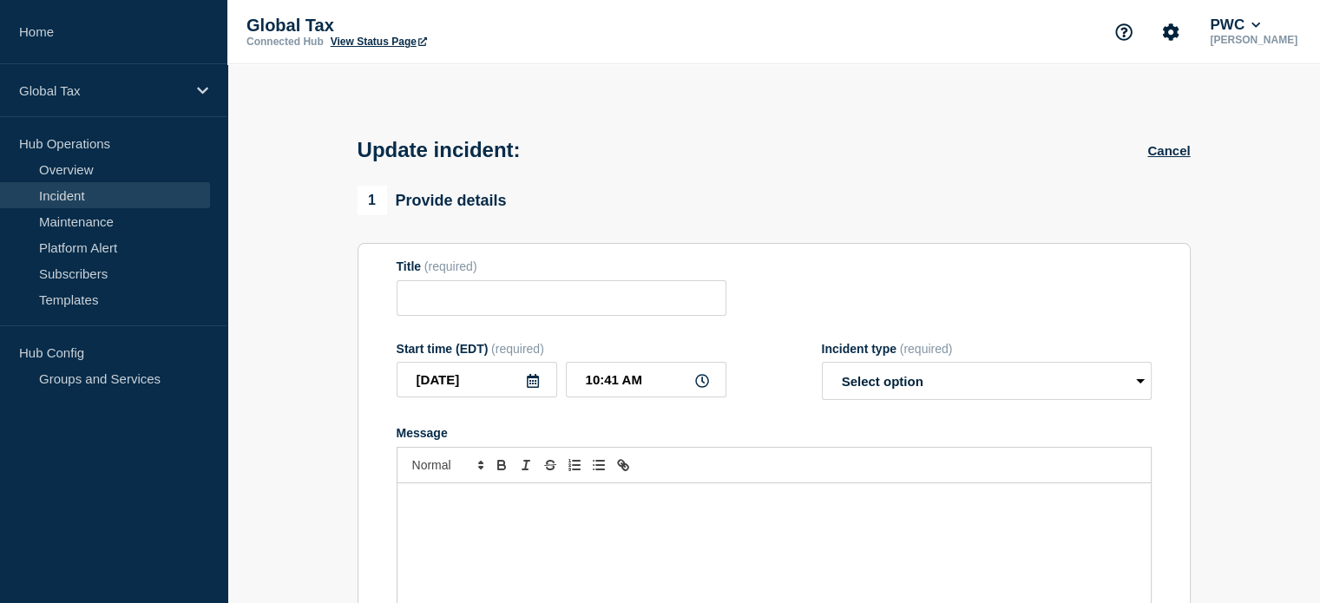
type input "Sightline Requests not loading - Identified"
type input "10:31 AM"
select select "identified"
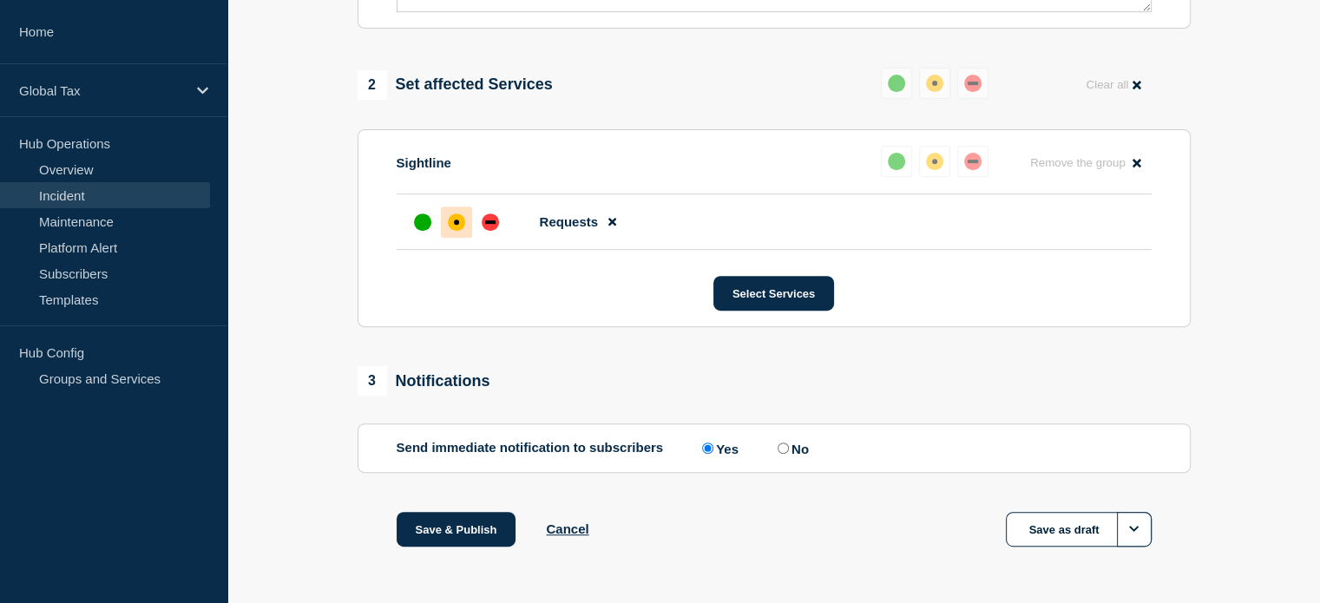
scroll to position [693, 0]
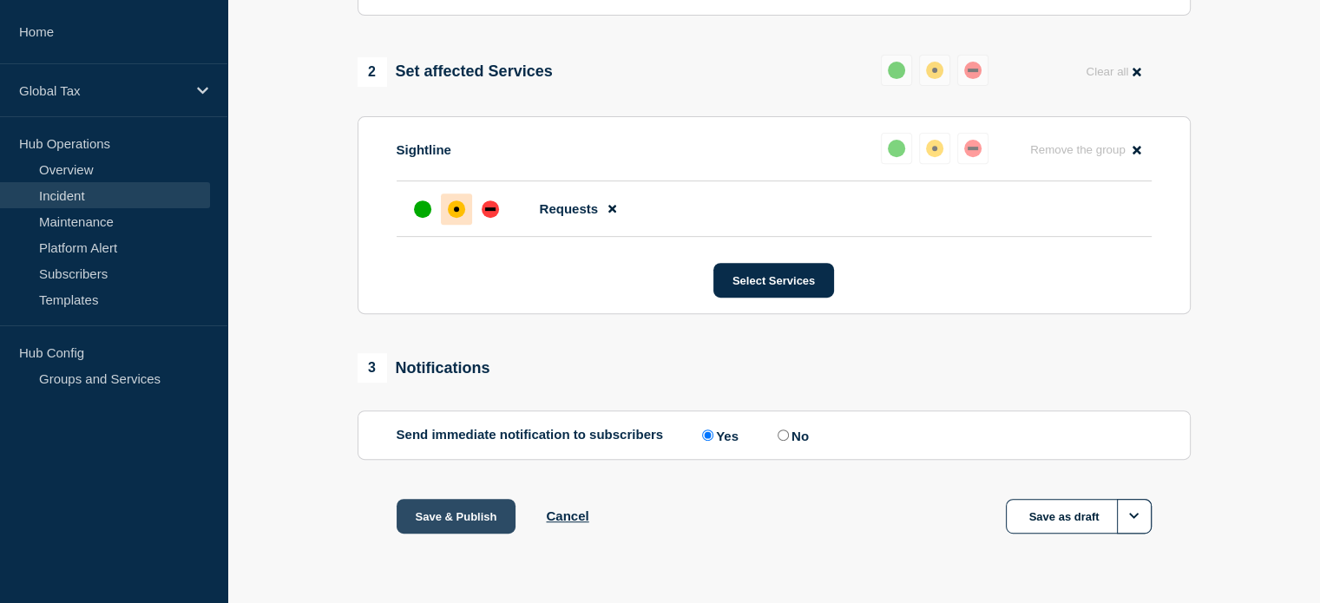
click at [464, 520] on button "Save & Publish" at bounding box center [457, 516] width 120 height 35
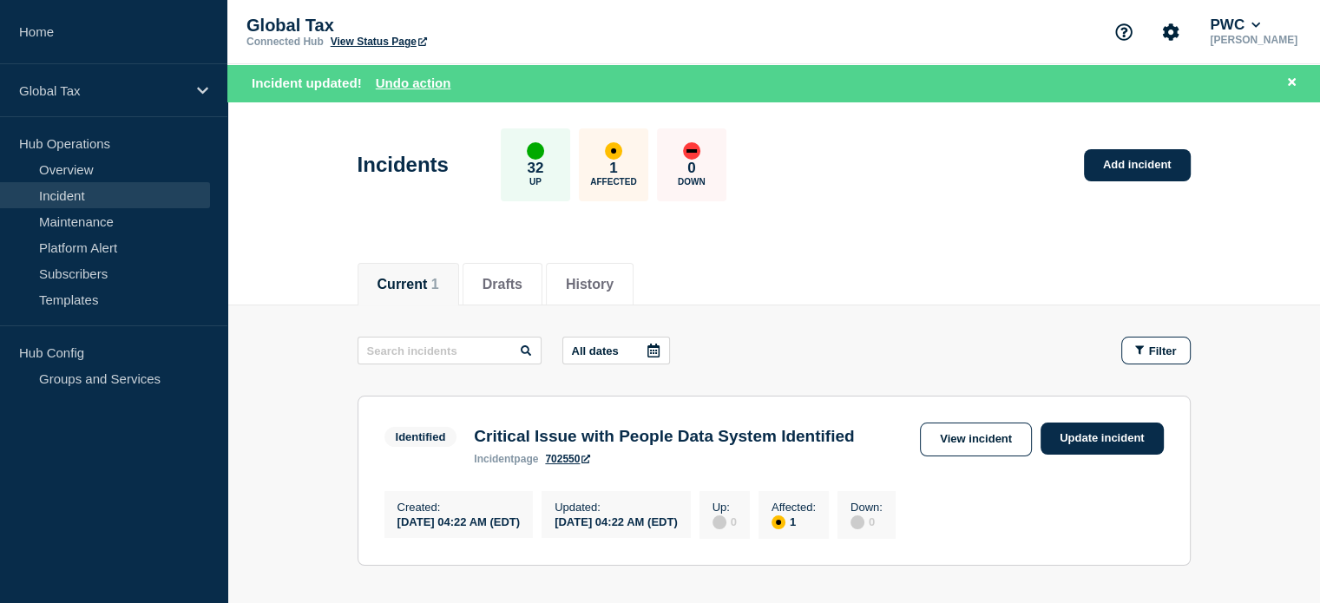
click at [424, 44] on icon at bounding box center [422, 41] width 9 height 9
